Goal: Navigation & Orientation: Find specific page/section

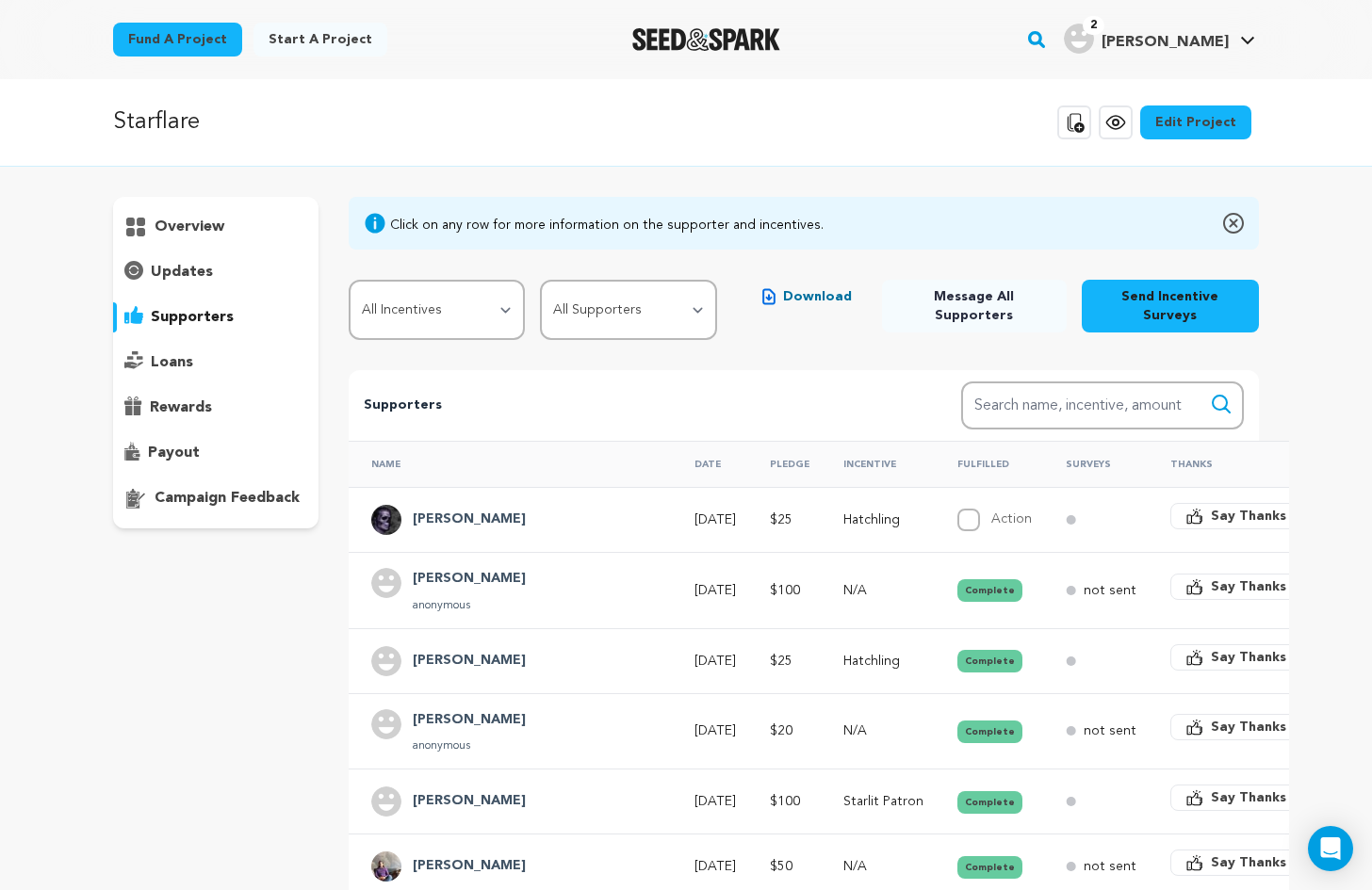
click at [1120, 123] on icon at bounding box center [1116, 123] width 23 height 23
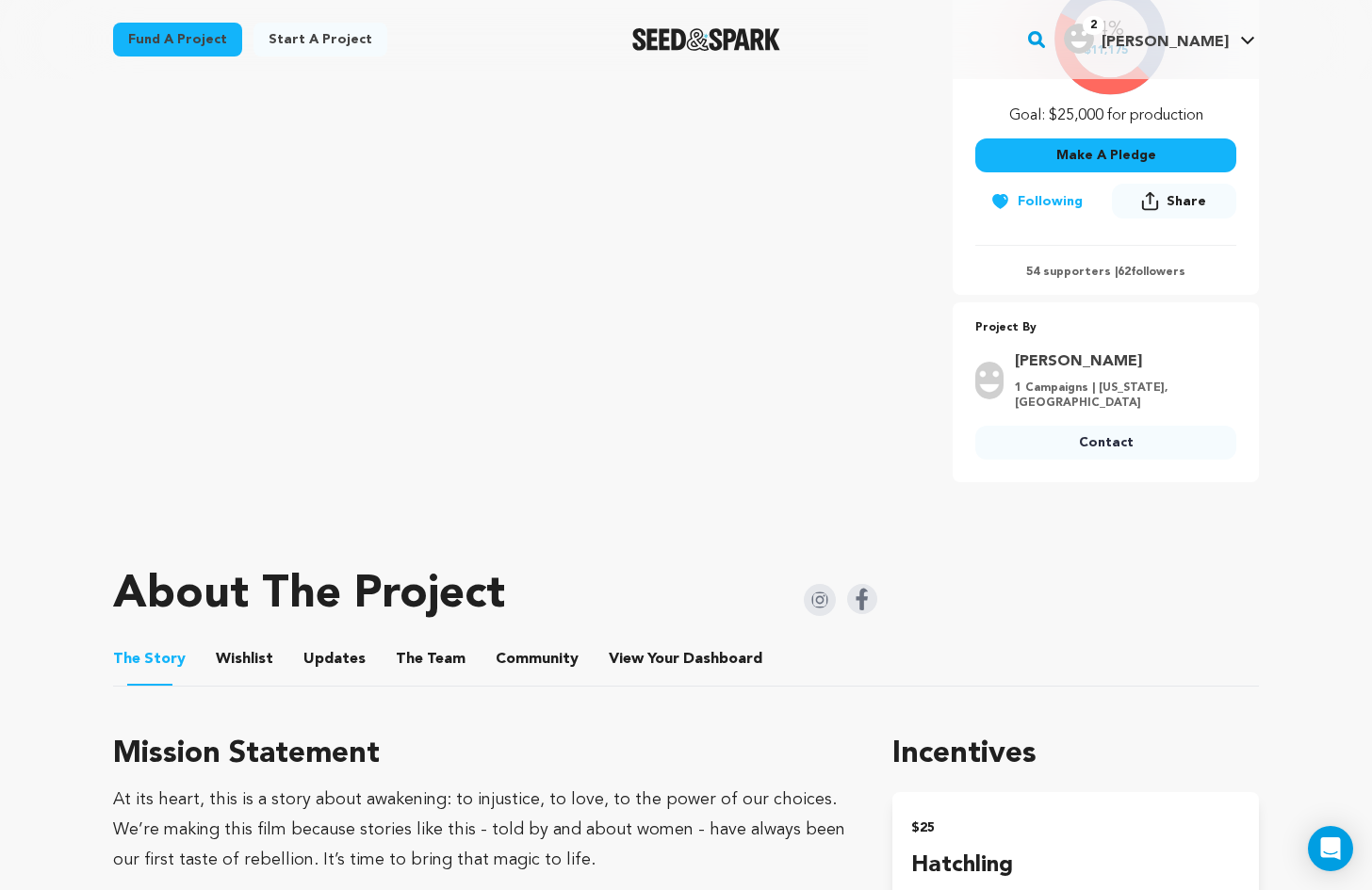
scroll to position [471, 0]
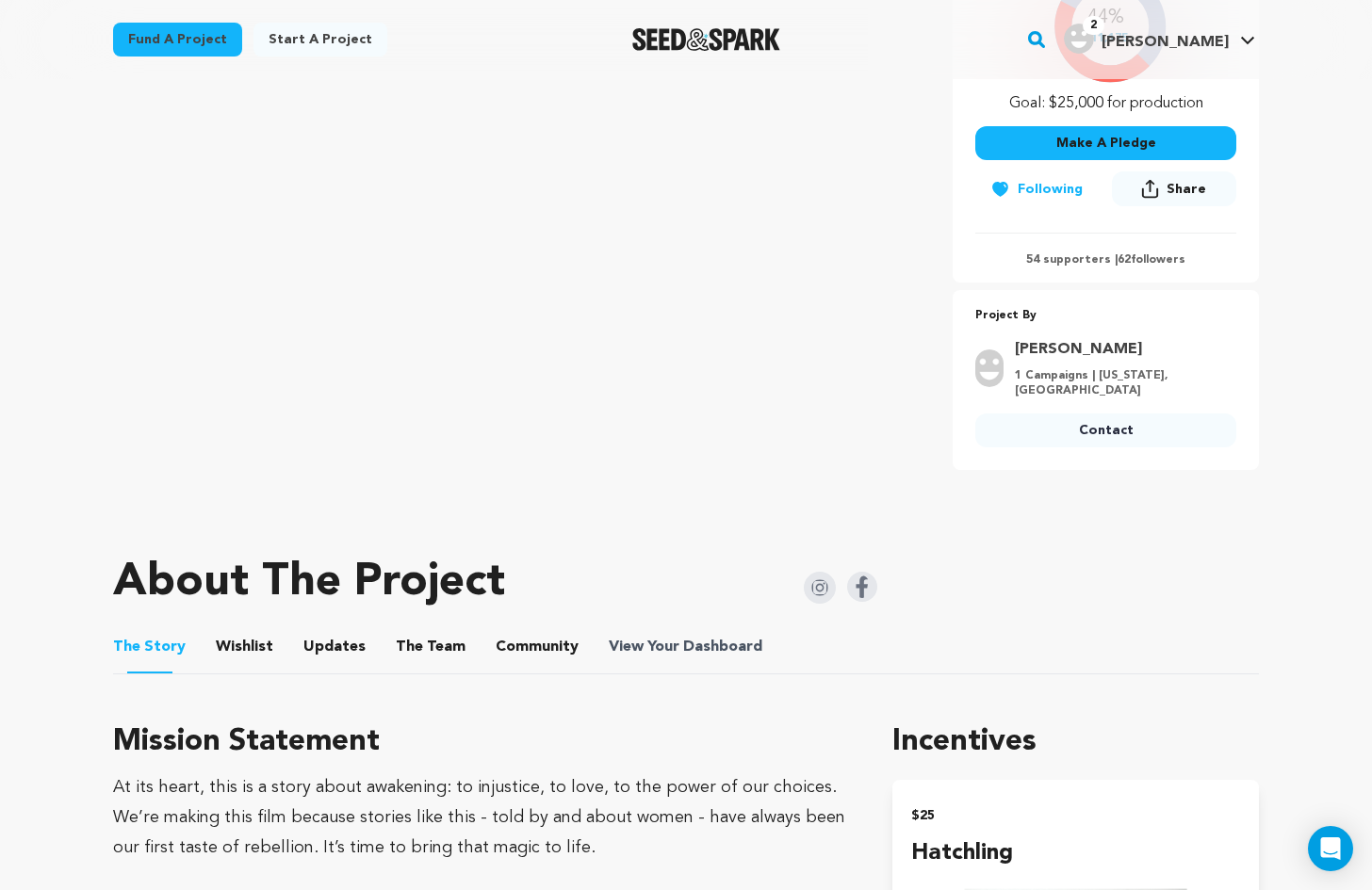
click at [705, 644] on span "Dashboard" at bounding box center [722, 648] width 79 height 23
